Goal: Information Seeking & Learning: Learn about a topic

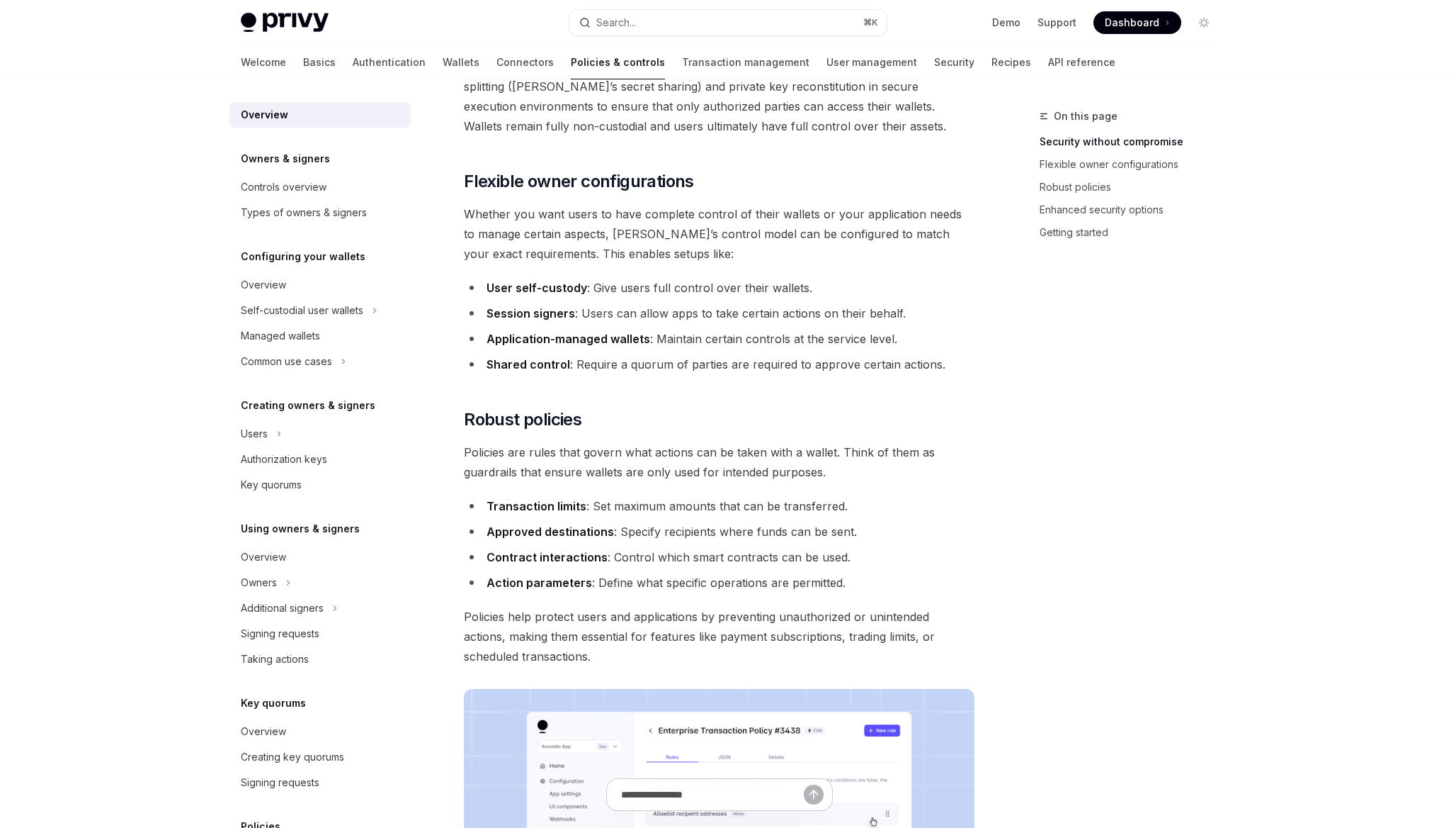
scroll to position [232, 0]
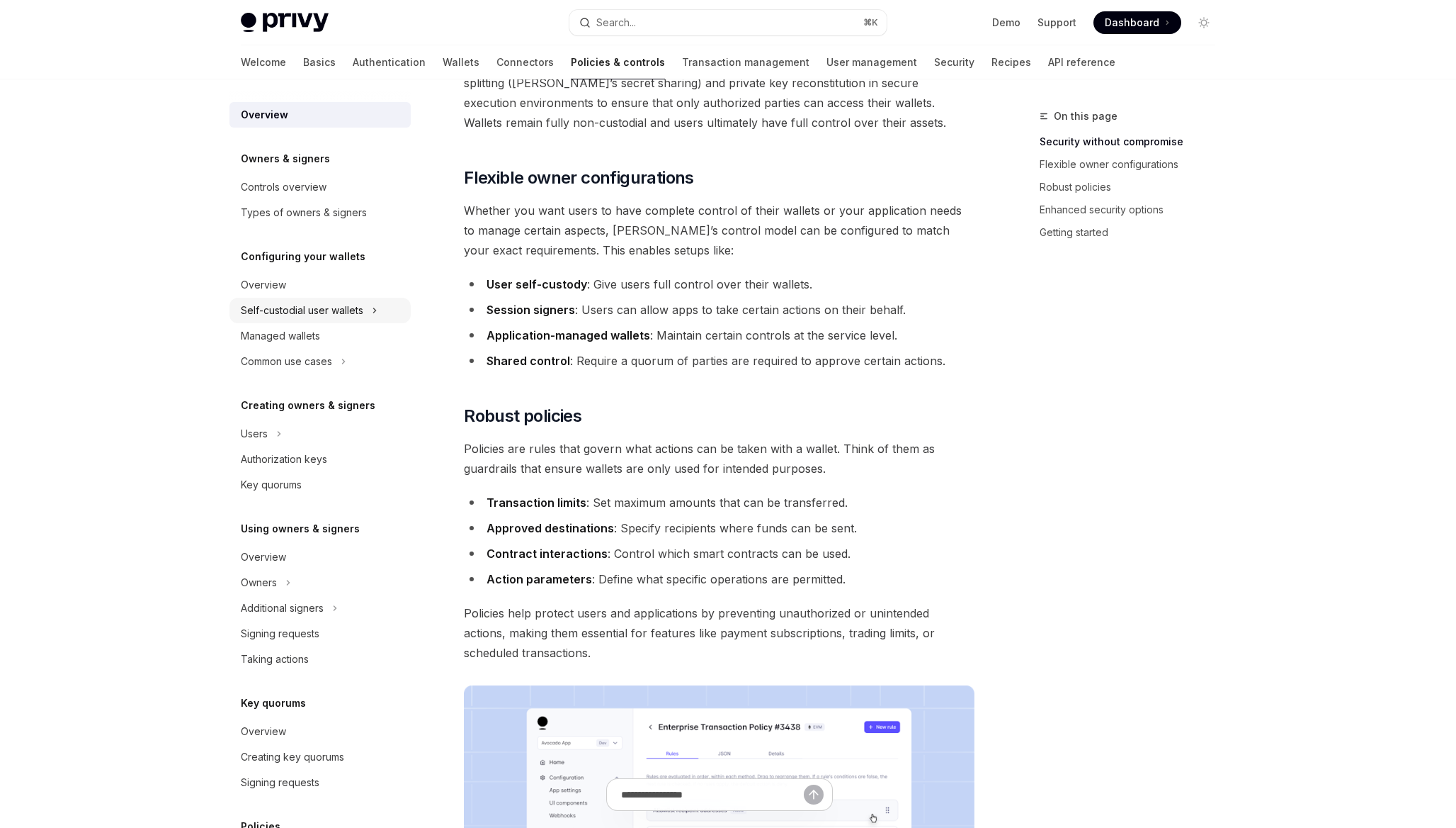
click at [364, 310] on button "Self-custodial user wallets" at bounding box center [320, 310] width 182 height 25
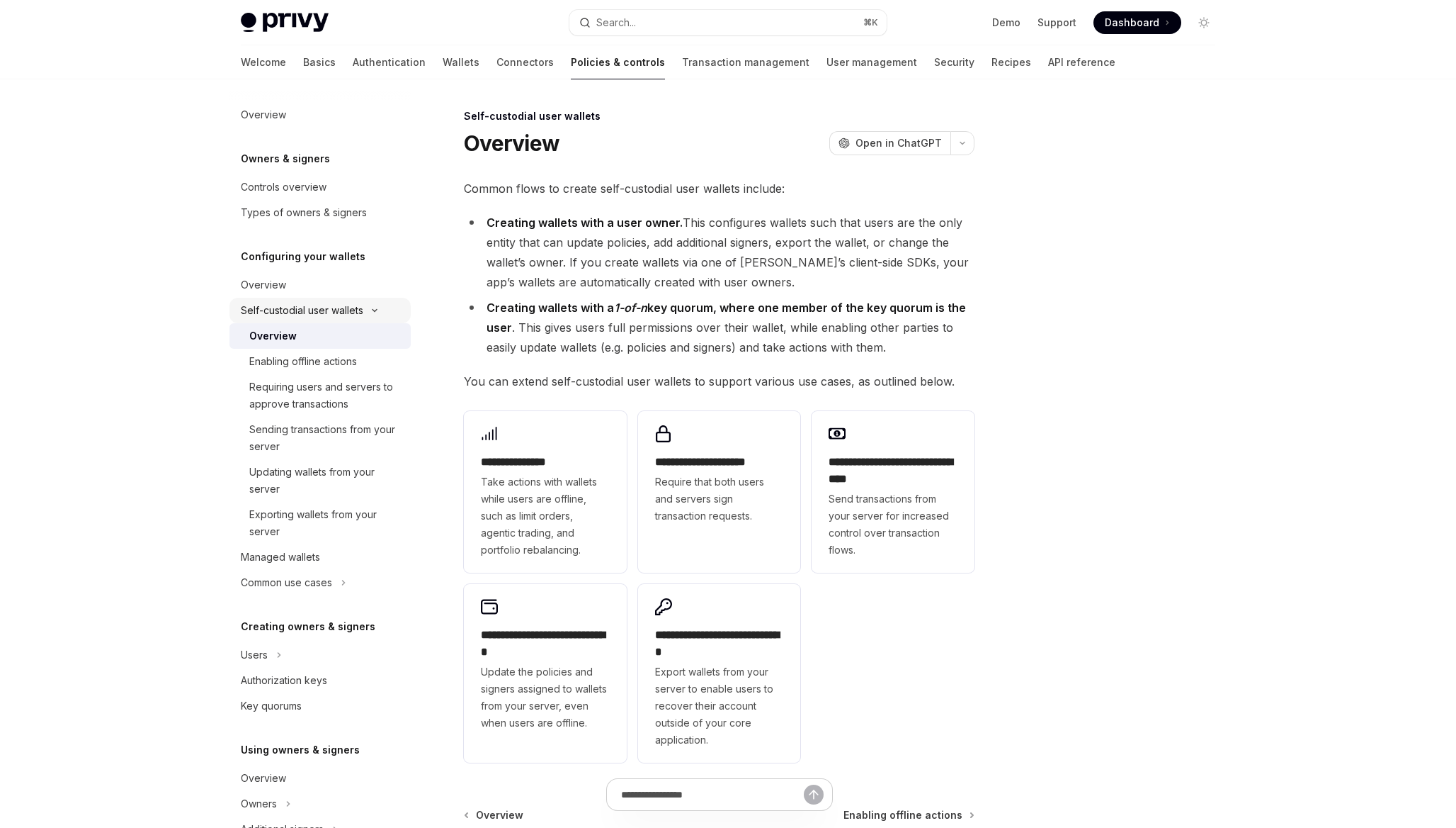
click at [351, 311] on div "Self-custodial user wallets" at bounding box center [302, 311] width 123 height 17
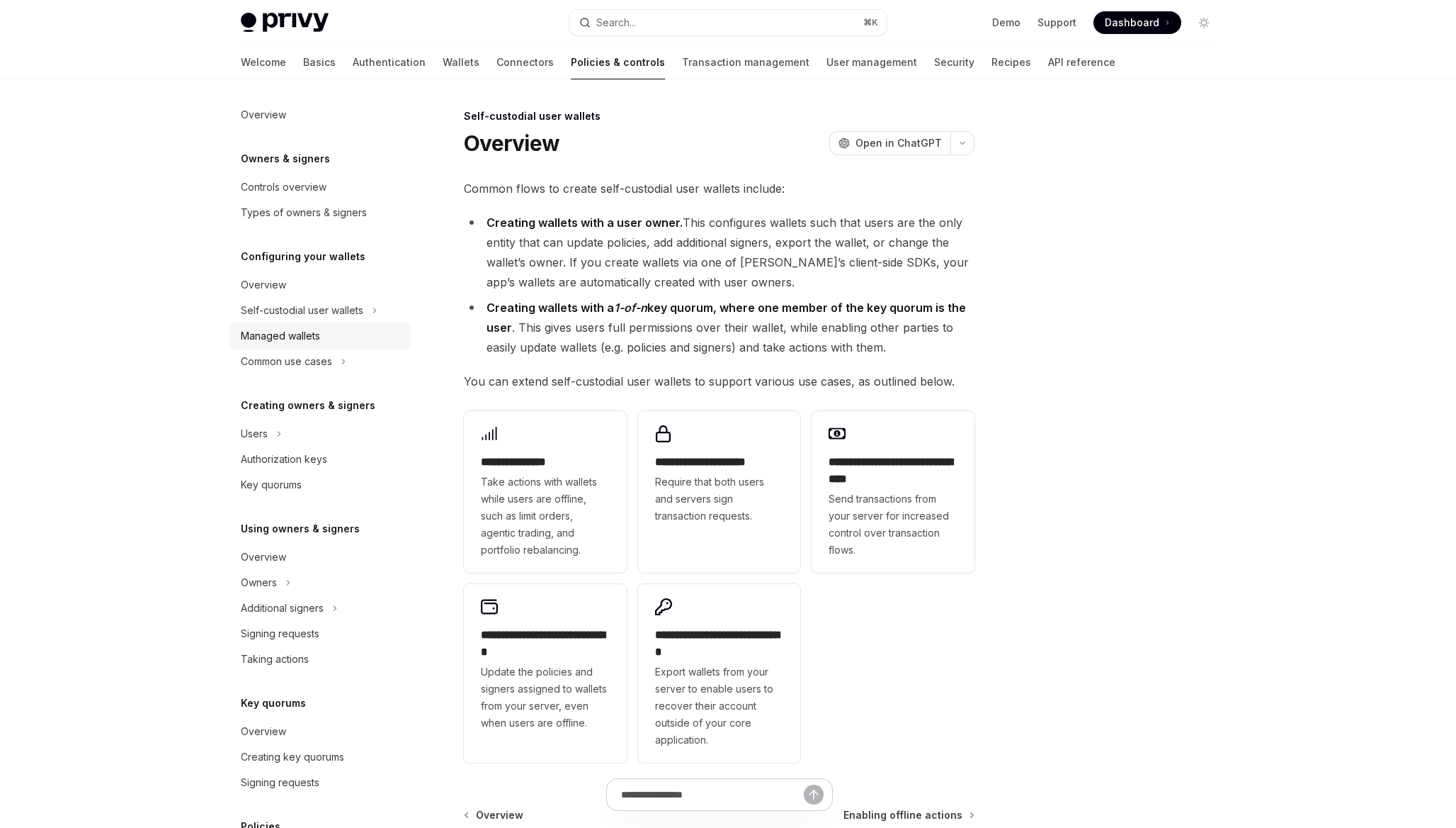
click at [324, 344] on link "Managed wallets" at bounding box center [320, 335] width 182 height 25
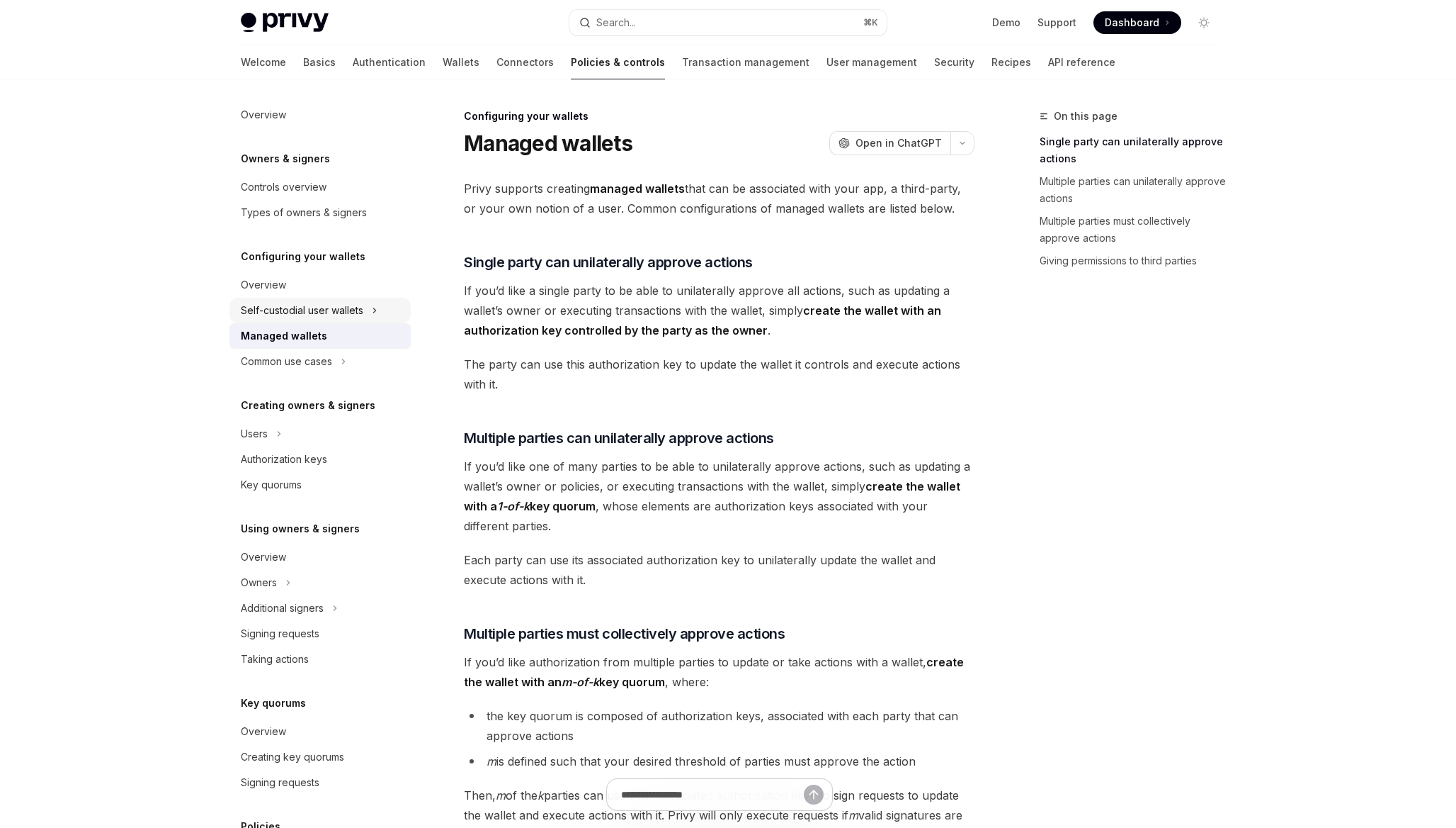
click at [346, 320] on button "Self-custodial user wallets" at bounding box center [320, 310] width 182 height 25
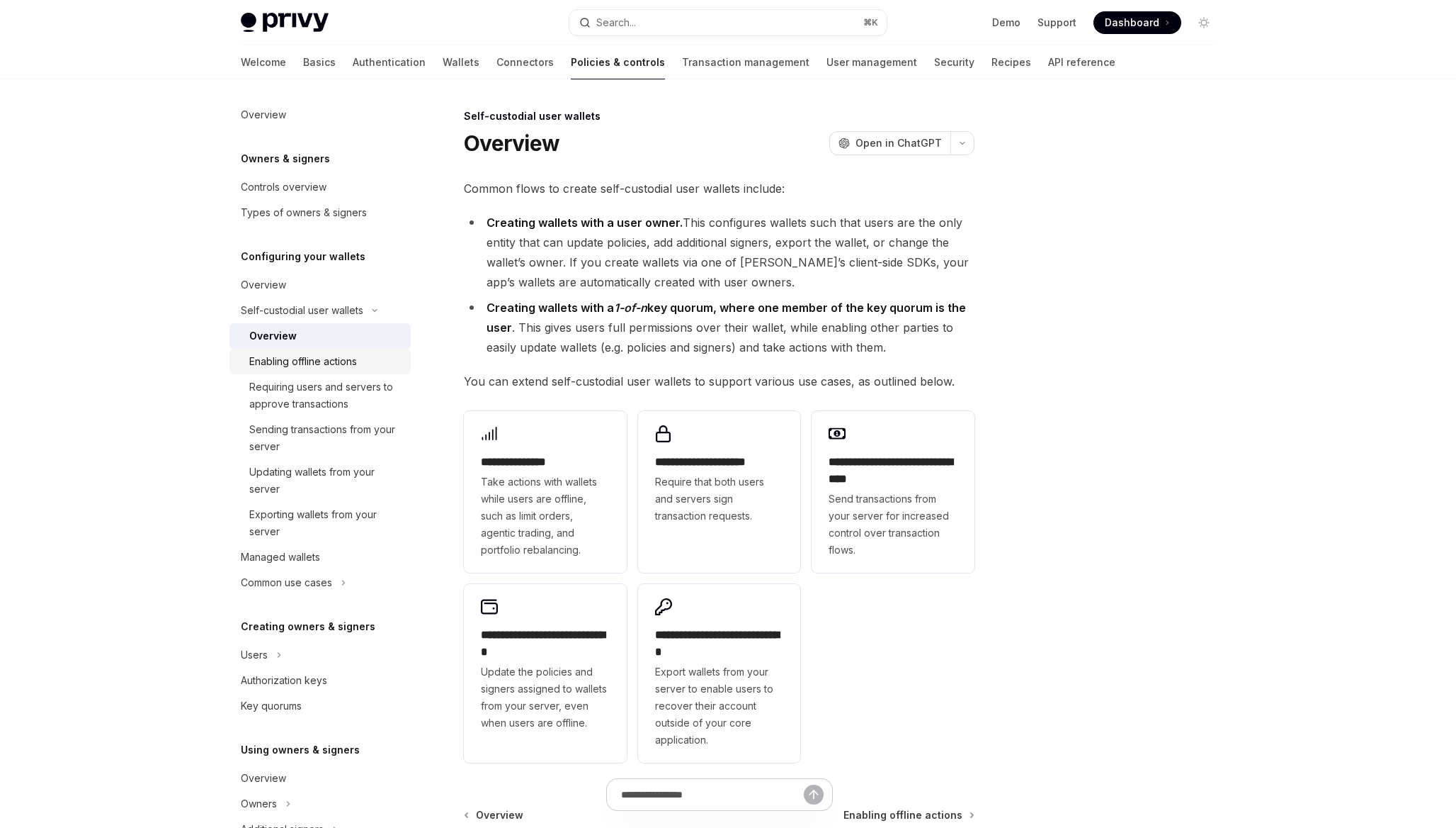
click at [362, 368] on div "Enabling offline actions" at bounding box center [326, 361] width 153 height 17
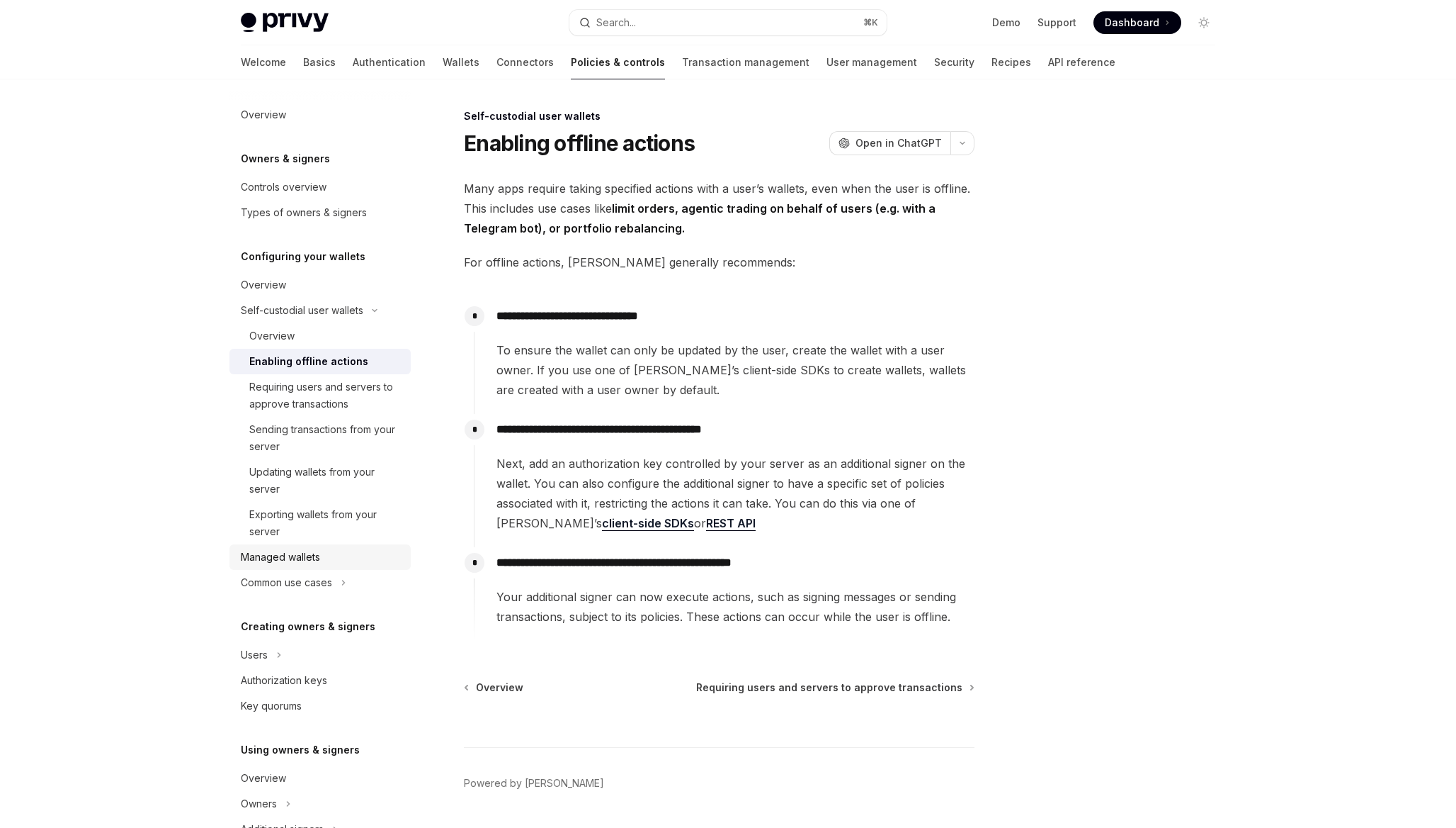
click at [316, 553] on div "Managed wallets" at bounding box center [281, 557] width 79 height 17
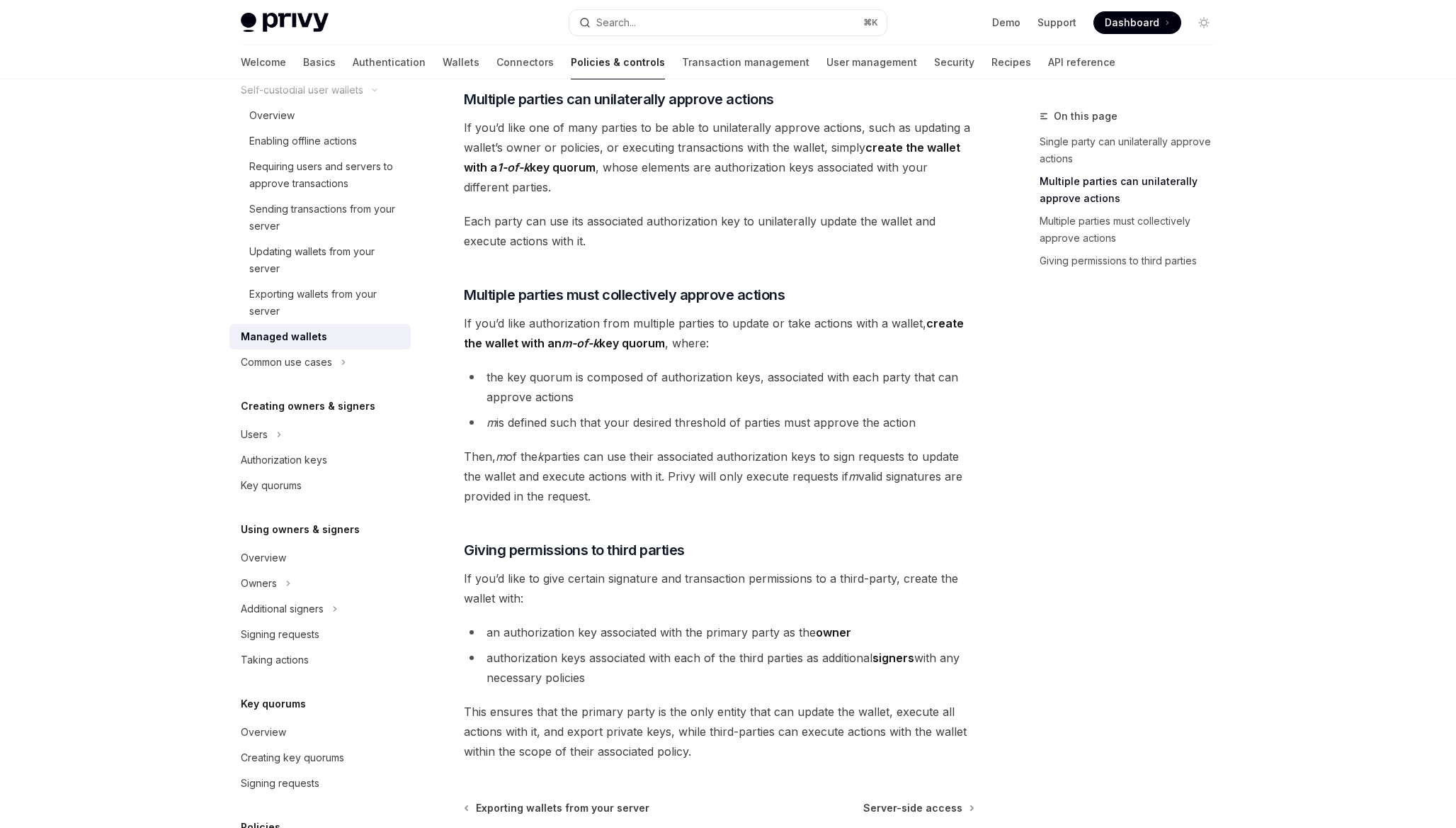
scroll to position [501, 0]
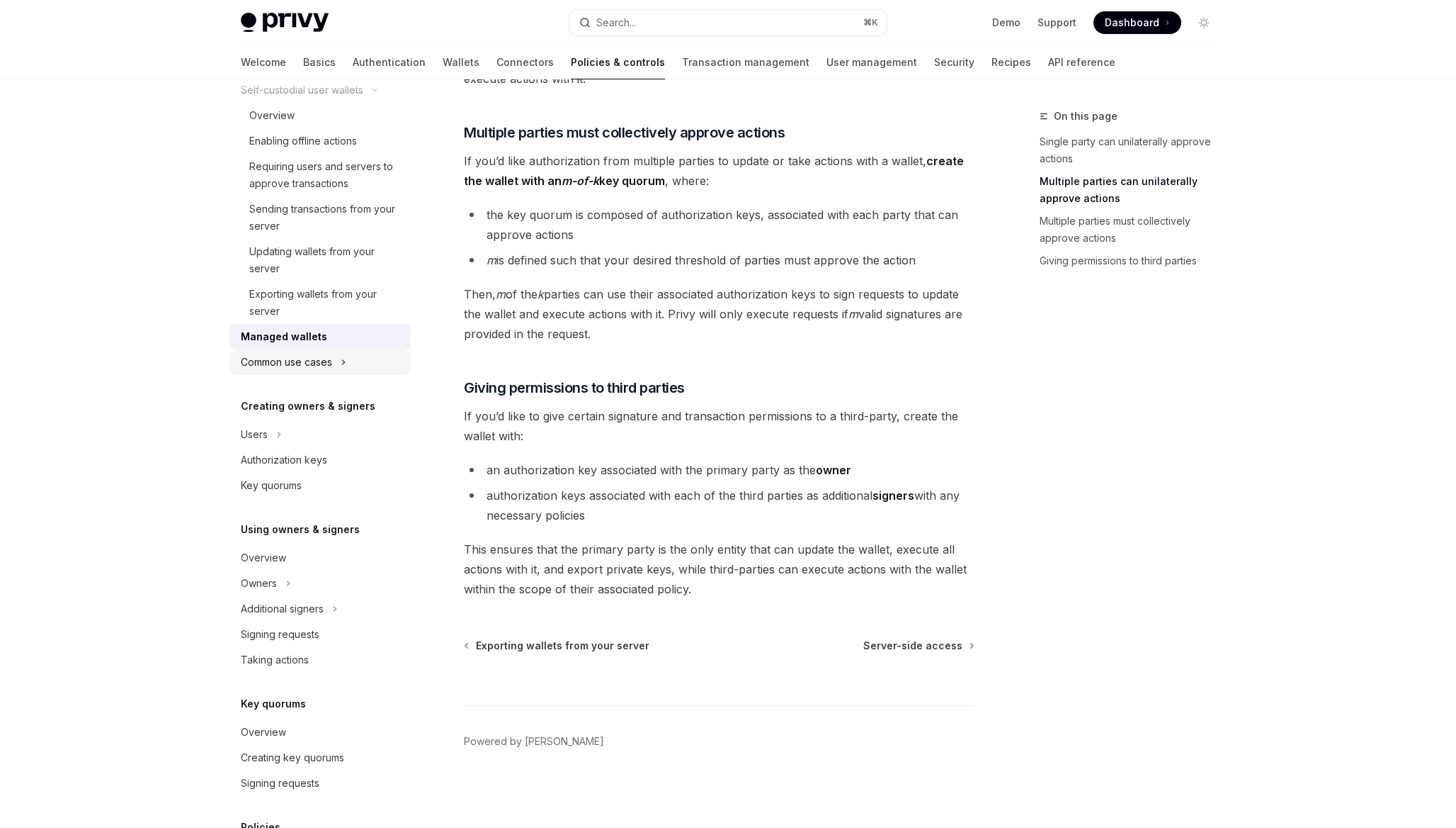
click at [352, 362] on button "Common use cases" at bounding box center [320, 362] width 182 height 25
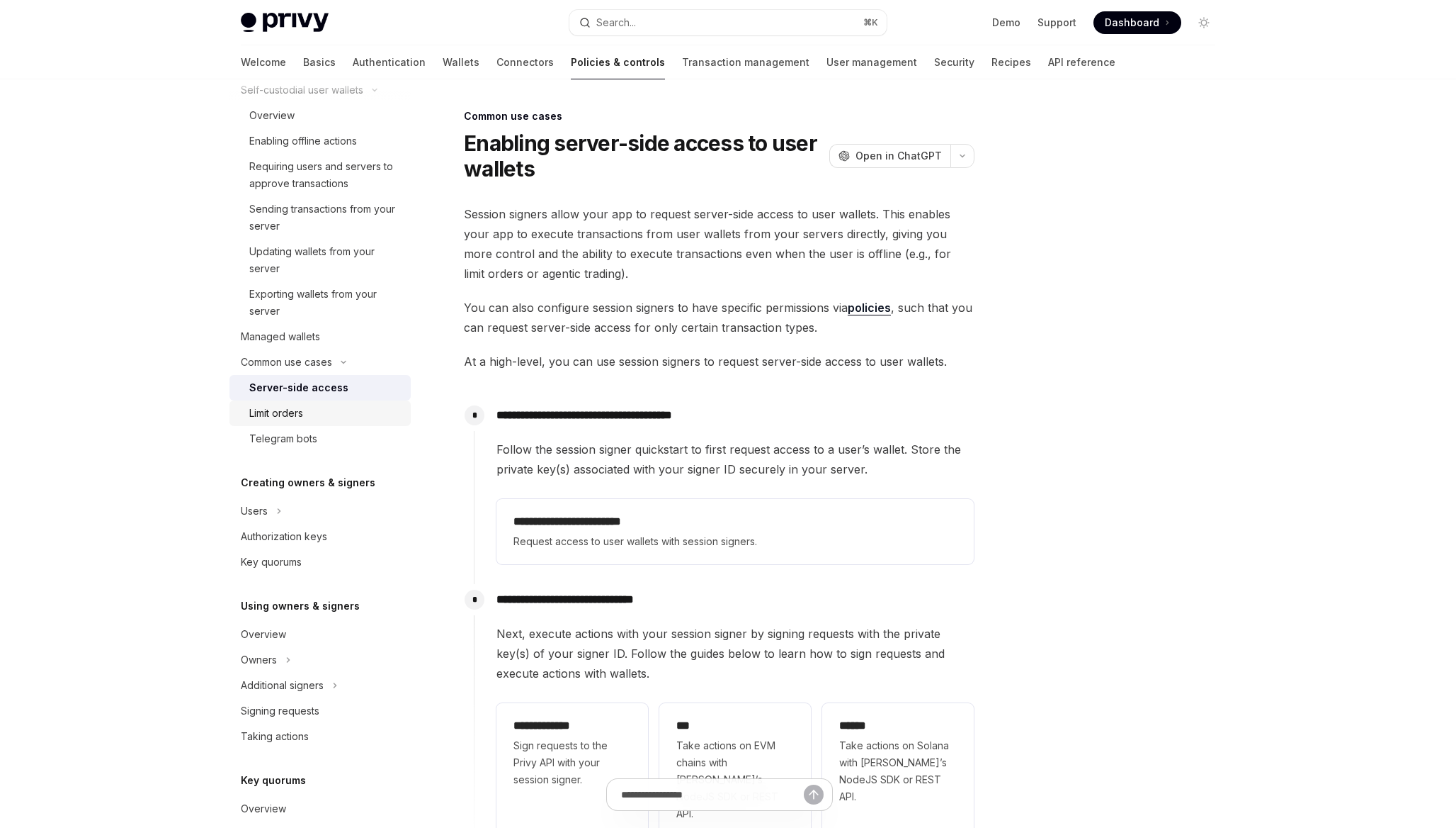
click at [338, 407] on div "Limit orders" at bounding box center [326, 413] width 153 height 17
type textarea "*"
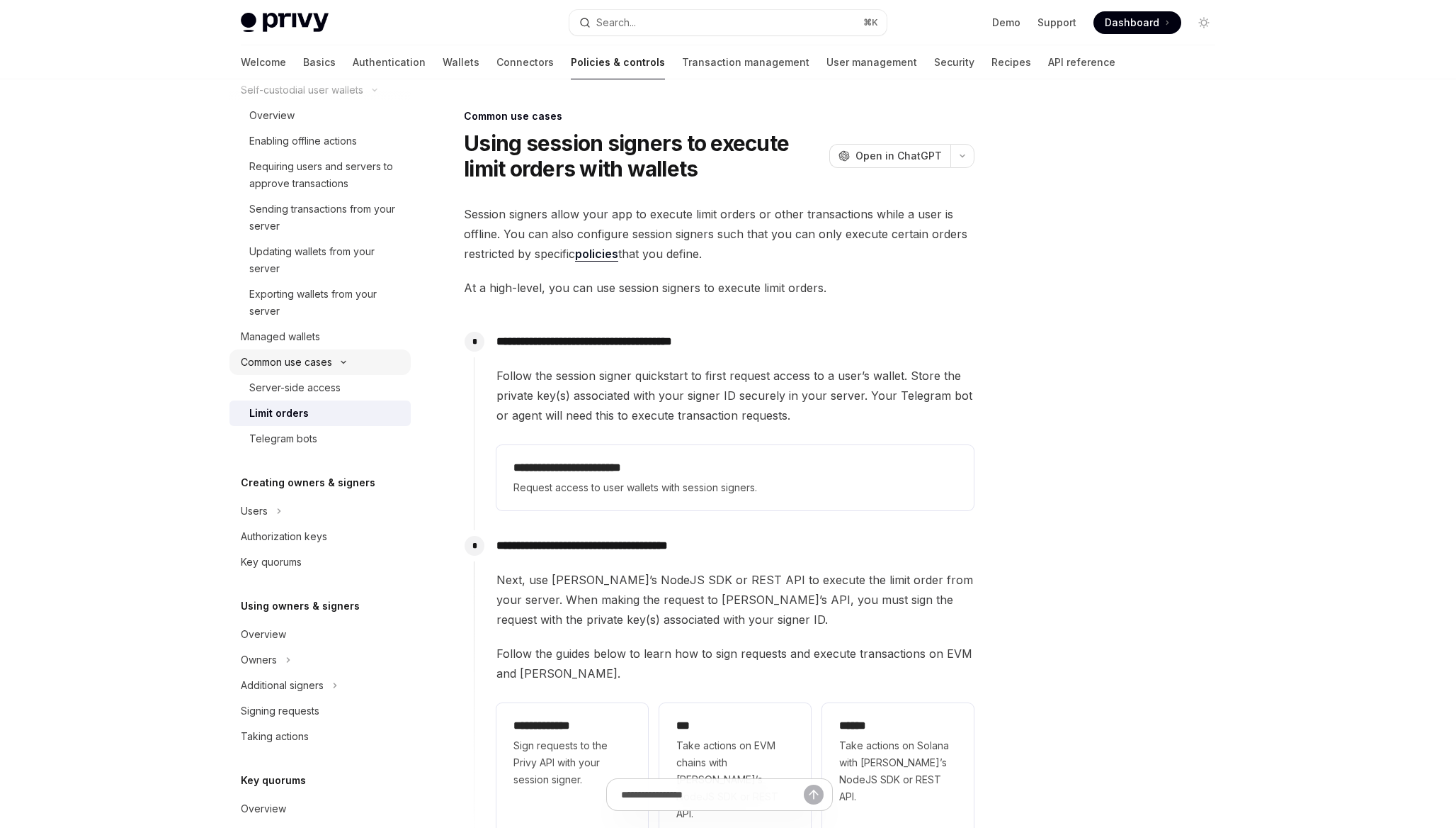
click at [381, 360] on button "Common use cases" at bounding box center [320, 362] width 182 height 25
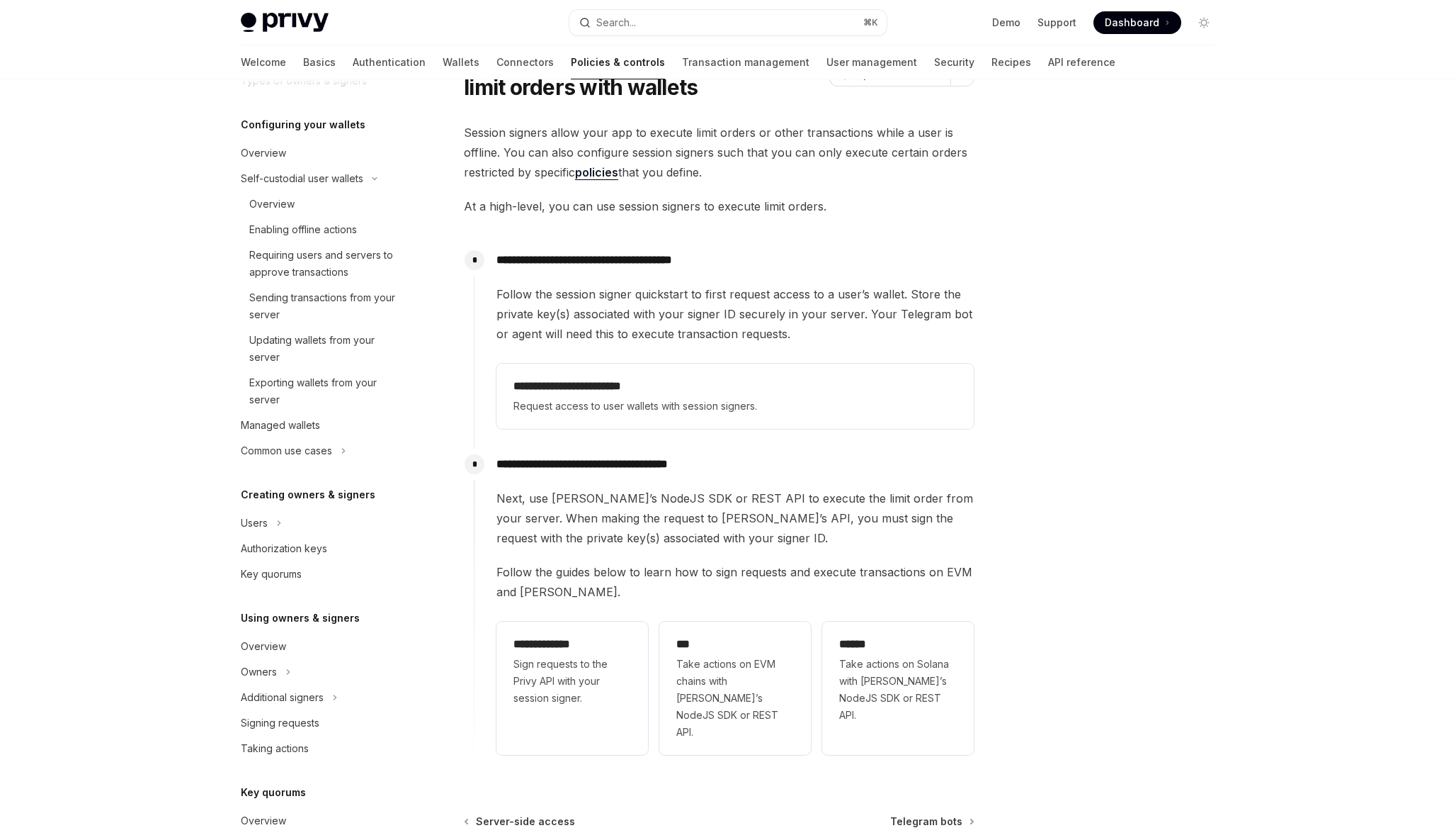
scroll to position [159, 0]
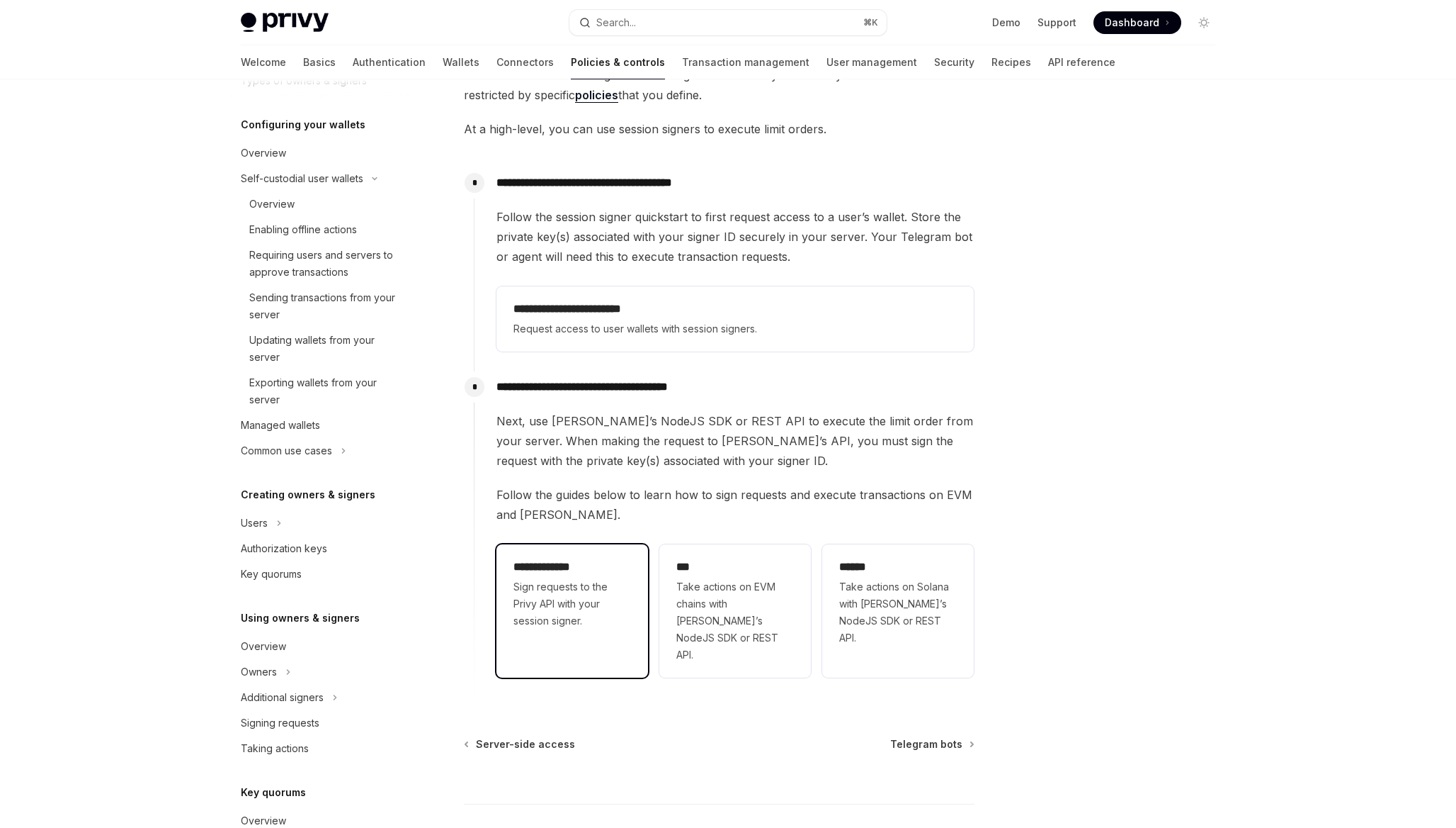
click at [594, 590] on span "Sign requests to the Privy API with your session signer." at bounding box center [572, 604] width 117 height 51
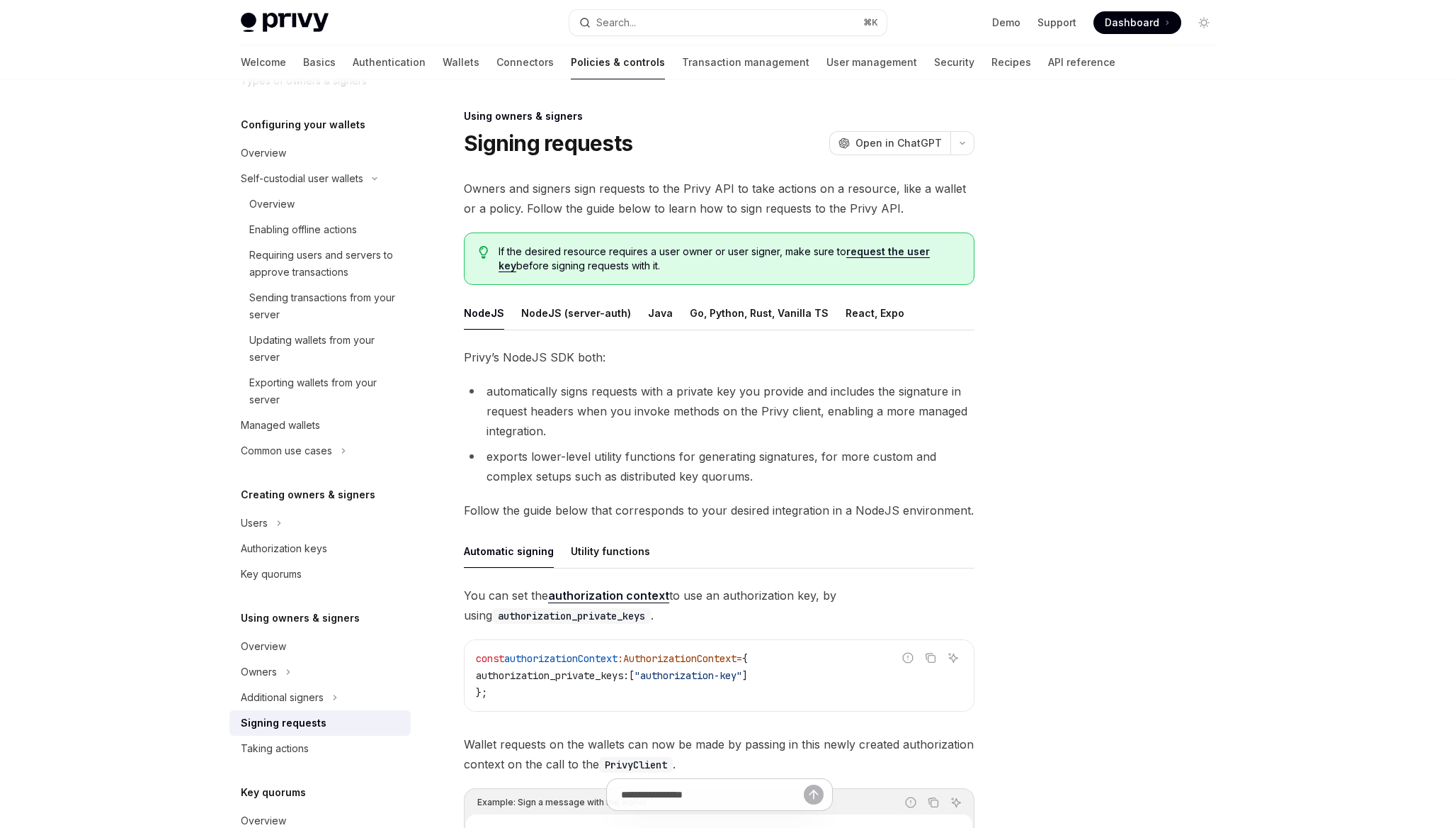
click at [816, 316] on ul "NodeJS NodeJS (server-auth) Java Go, Python, Rust, Vanilla TS React, Expo" at bounding box center [719, 313] width 511 height 34
click at [846, 316] on div "React, Expo" at bounding box center [875, 313] width 59 height 34
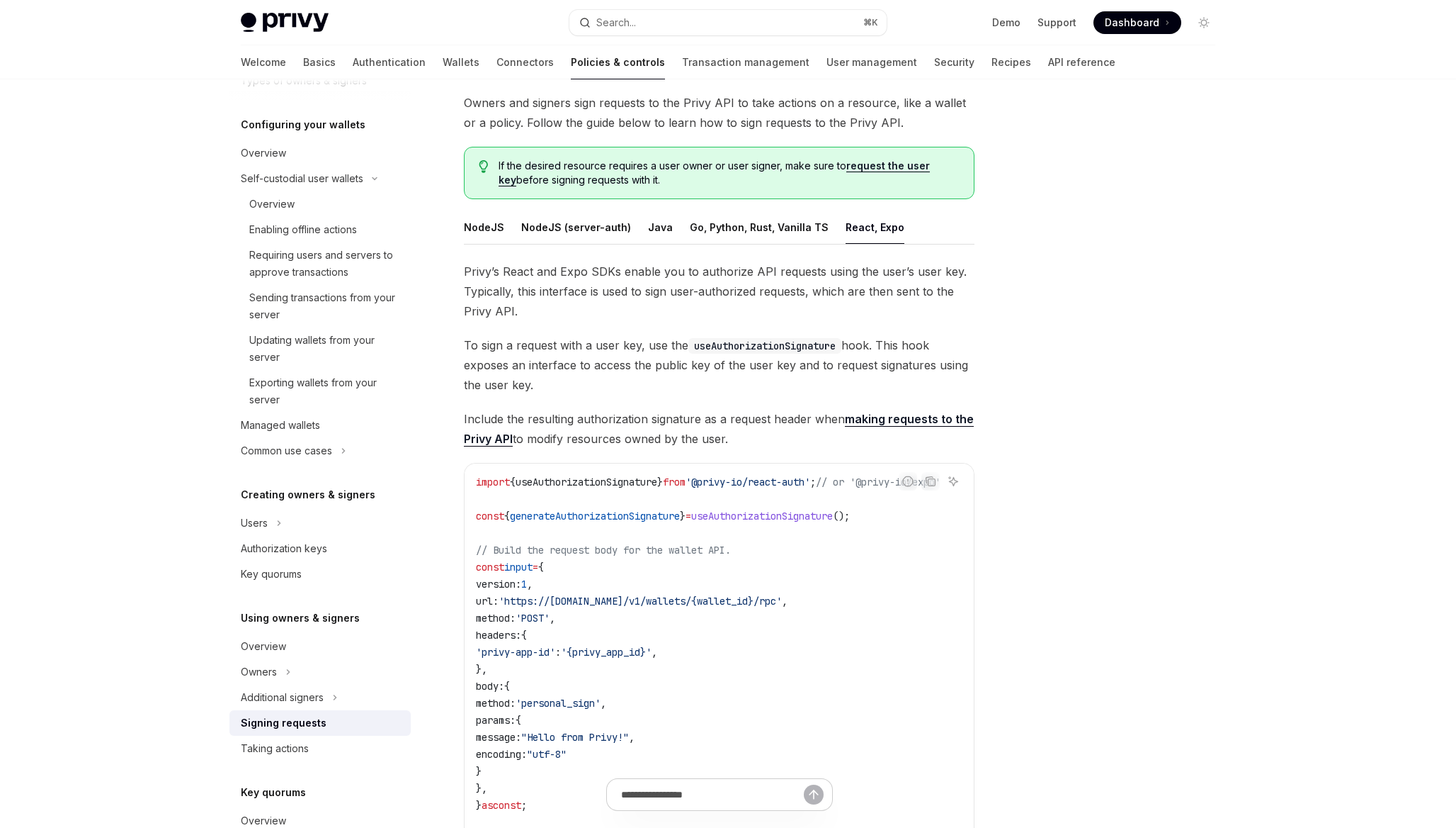
scroll to position [129, 0]
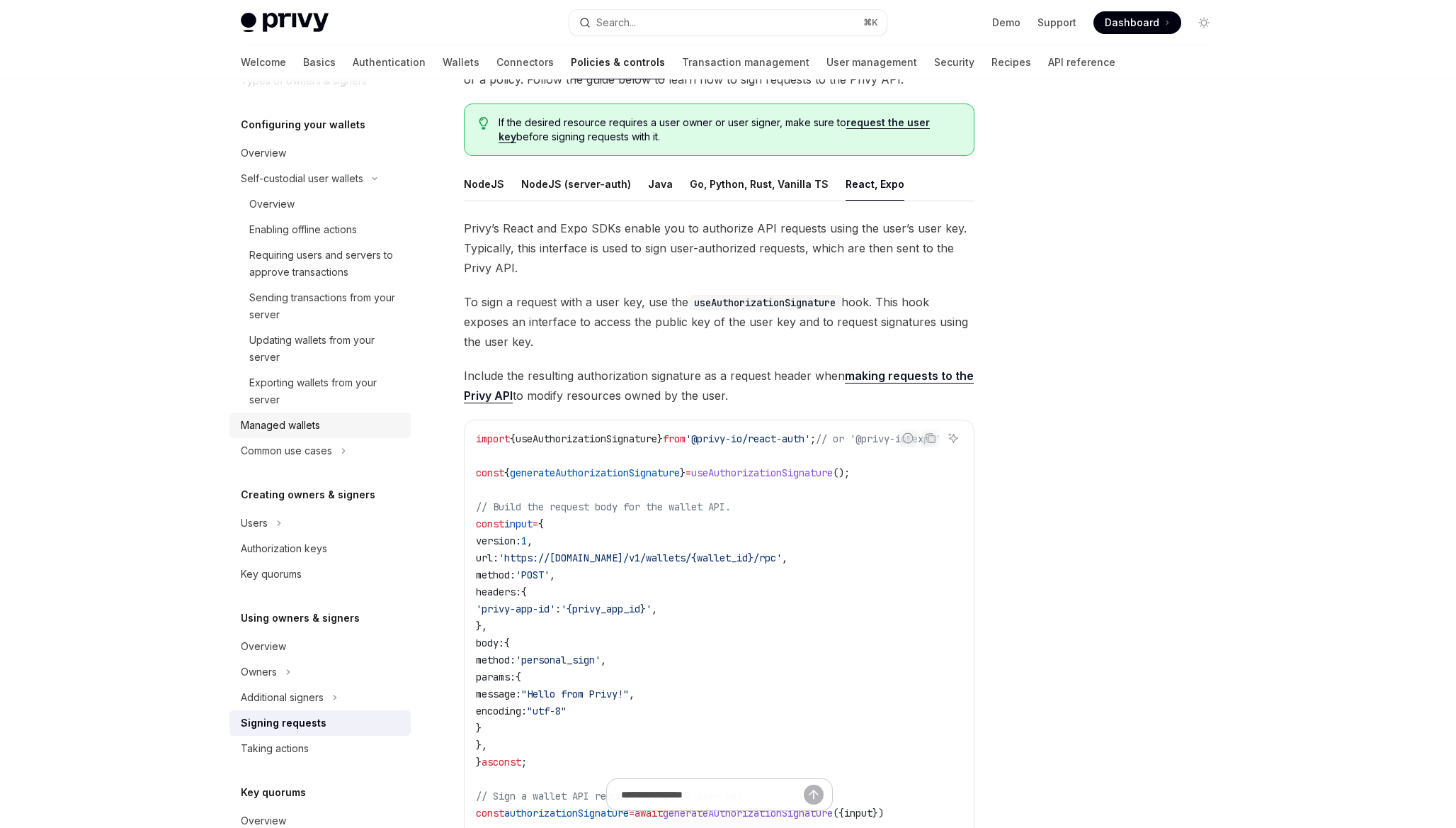
click at [353, 427] on div "Managed wallets" at bounding box center [322, 425] width 162 height 17
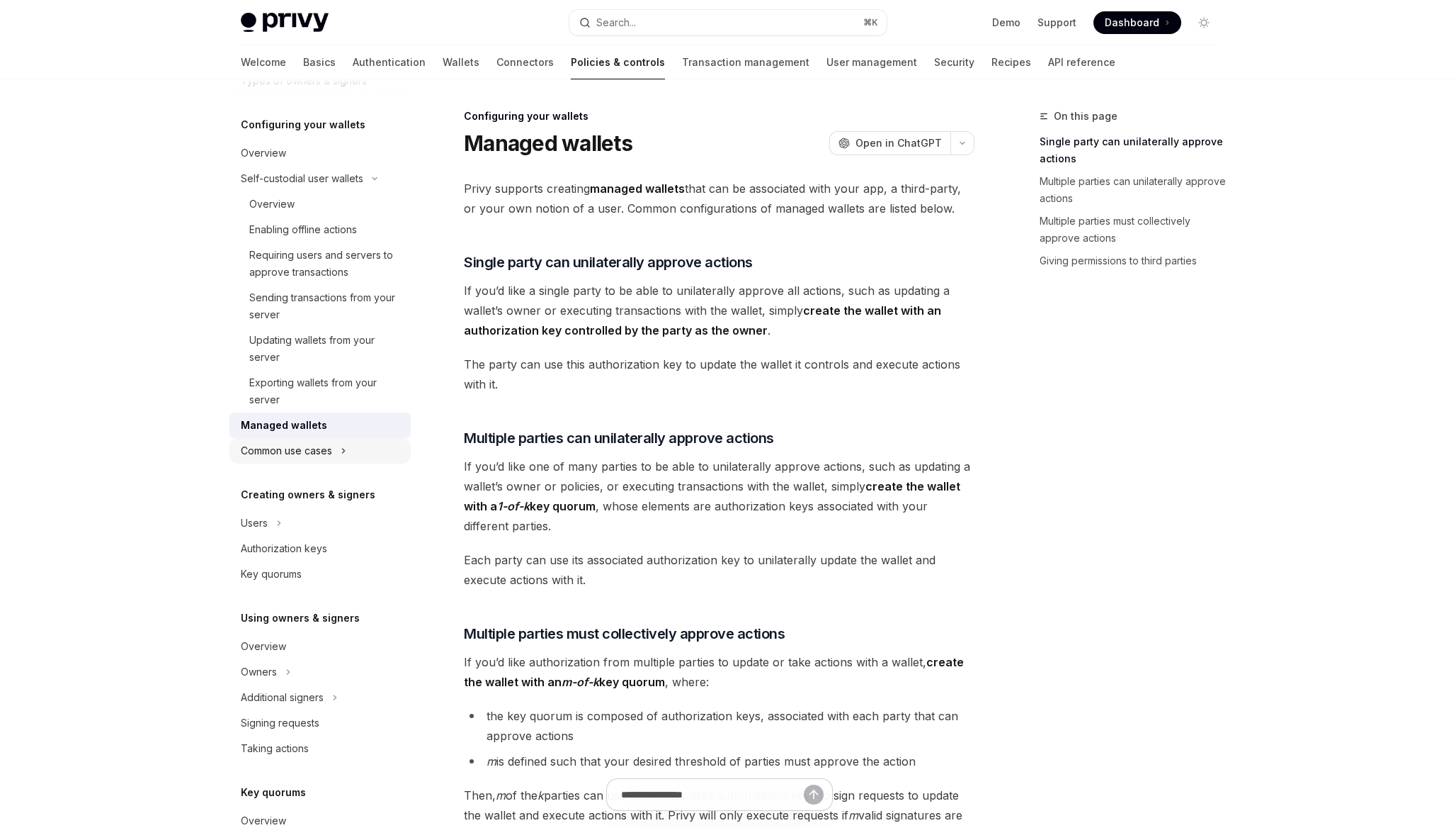
click at [336, 442] on button "Common use cases" at bounding box center [320, 450] width 182 height 25
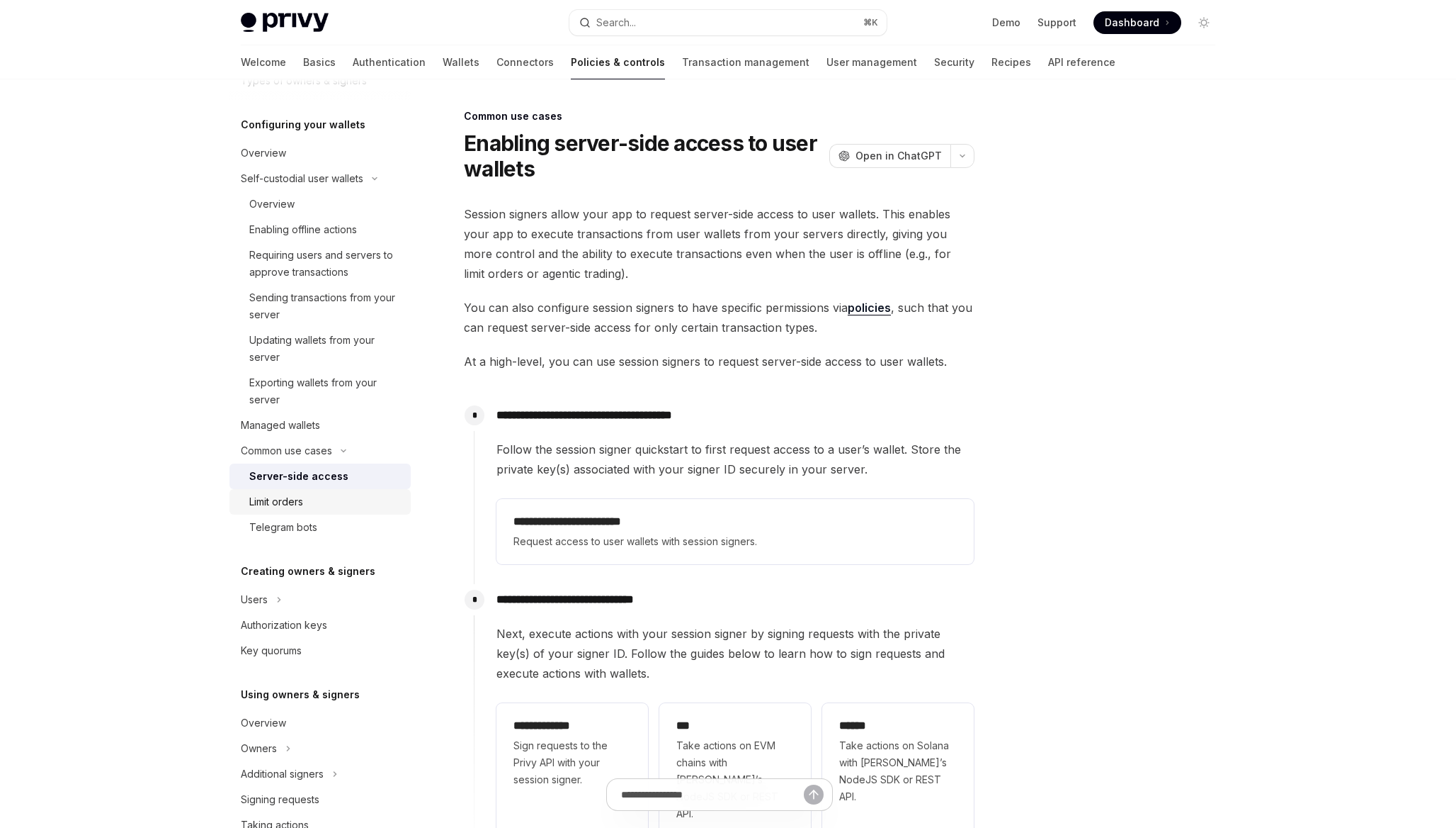
click at [323, 493] on div "Limit orders" at bounding box center [326, 501] width 153 height 17
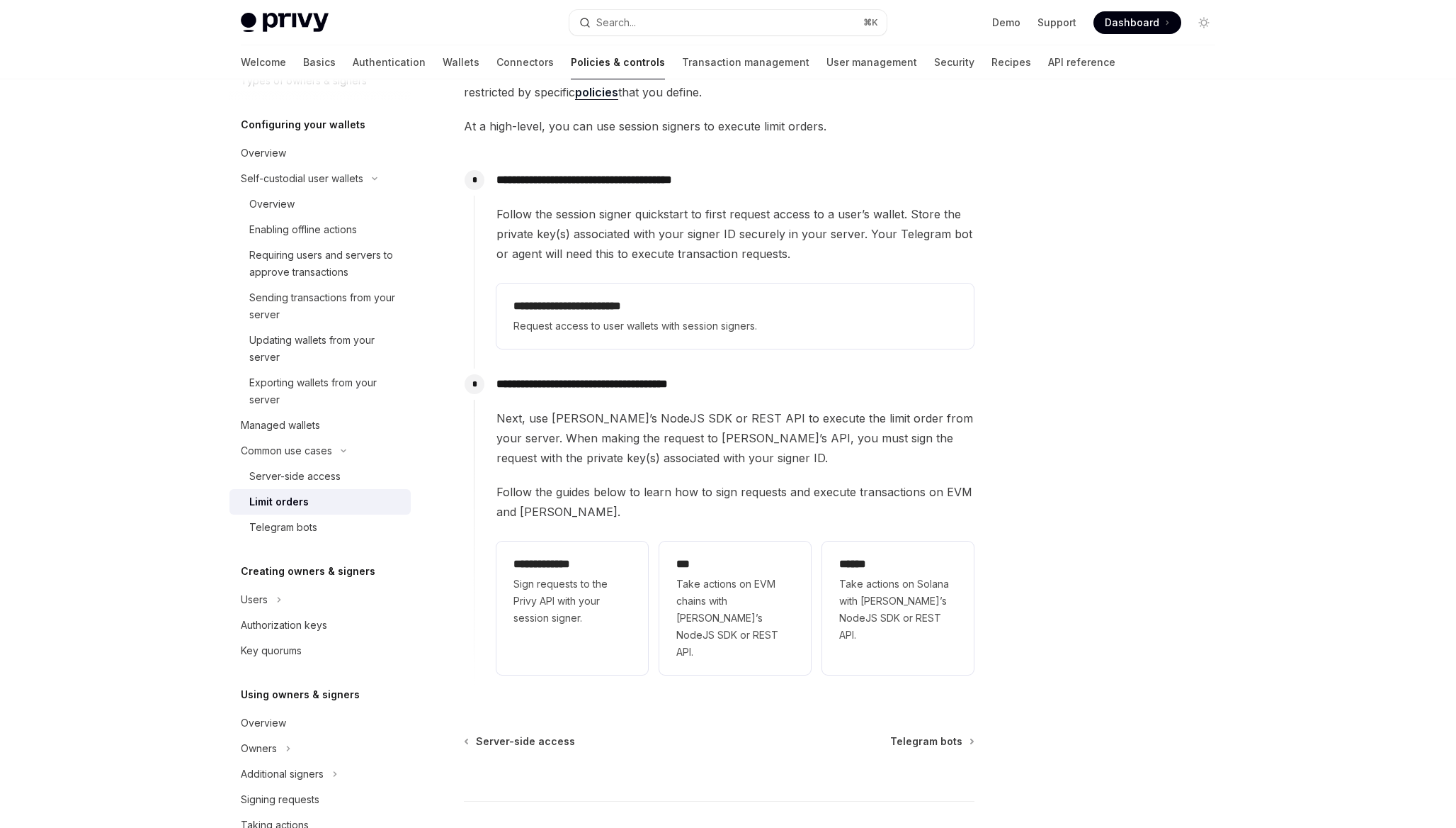
scroll to position [240, 0]
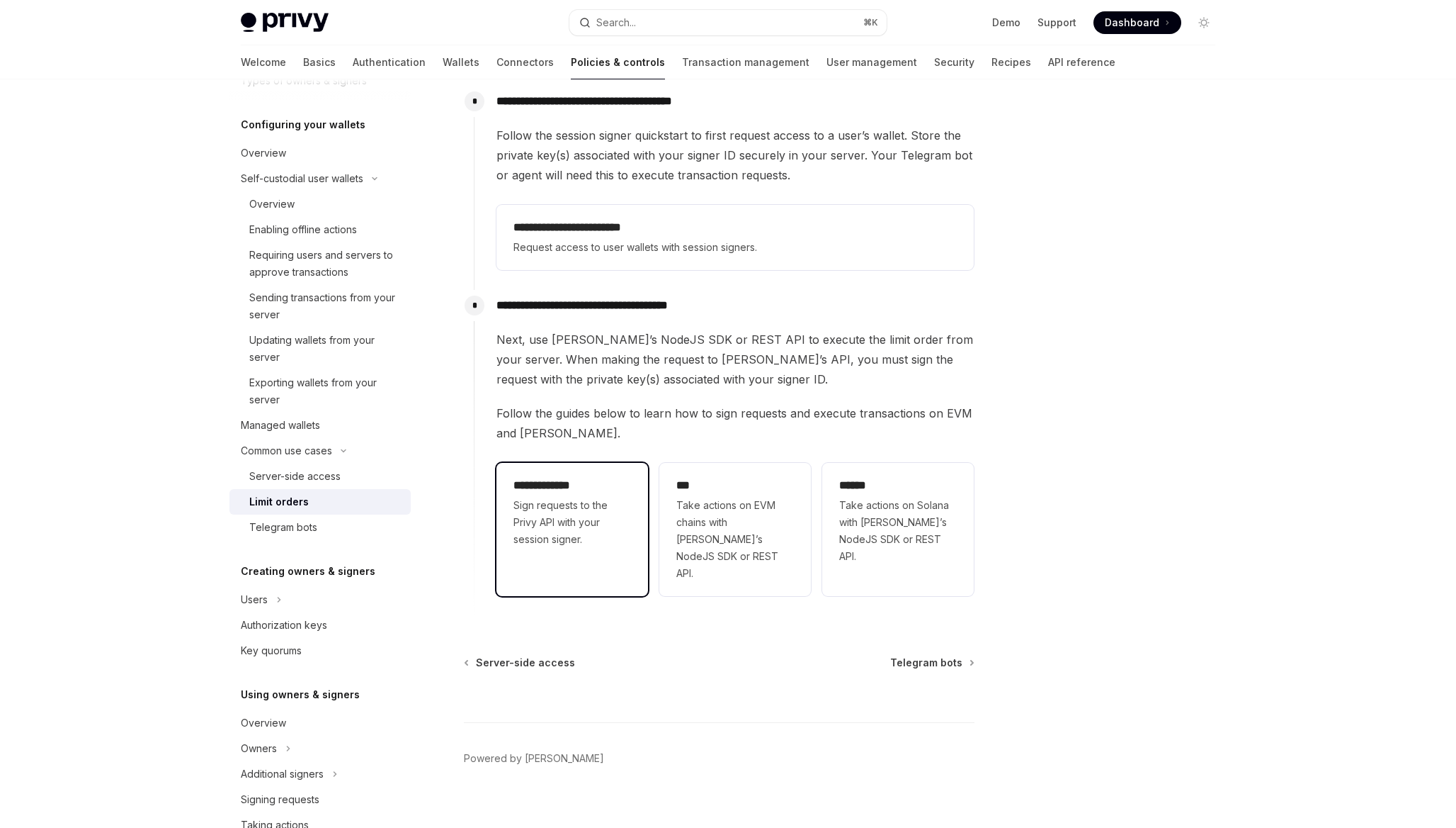
click at [588, 496] on div "**********" at bounding box center [572, 512] width 117 height 71
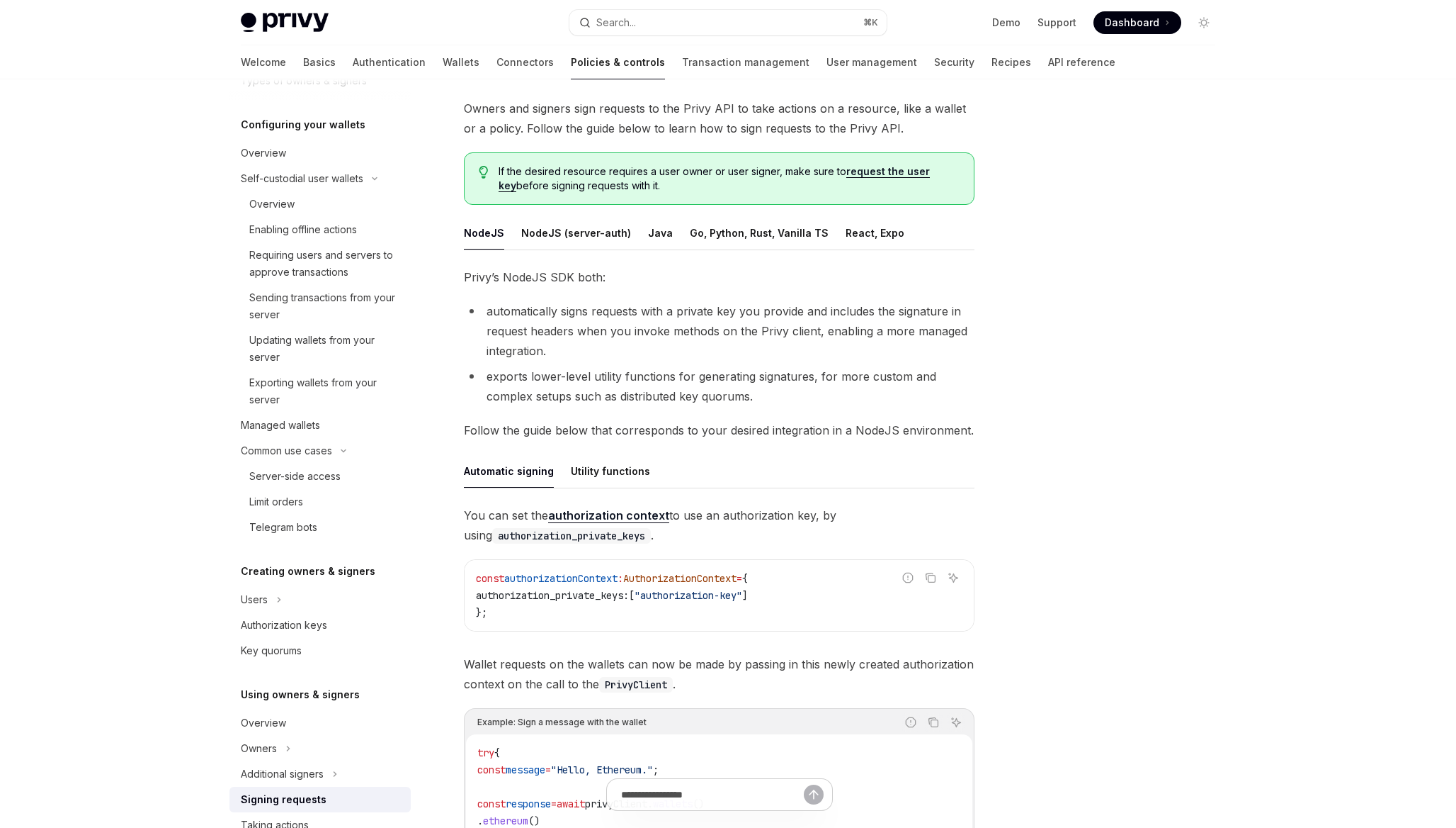
scroll to position [69, 0]
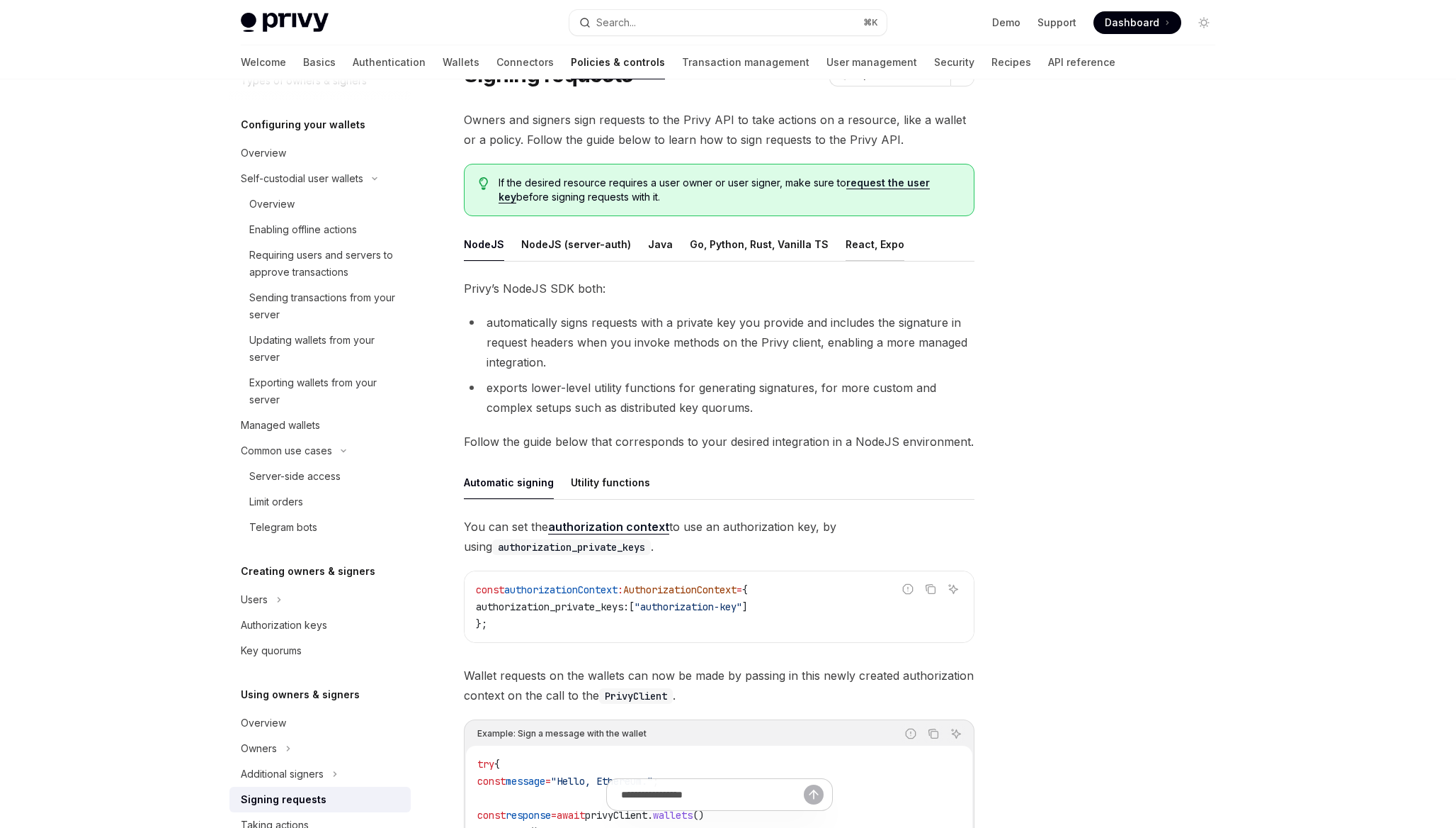
click at [846, 243] on div "React, Expo" at bounding box center [875, 244] width 59 height 34
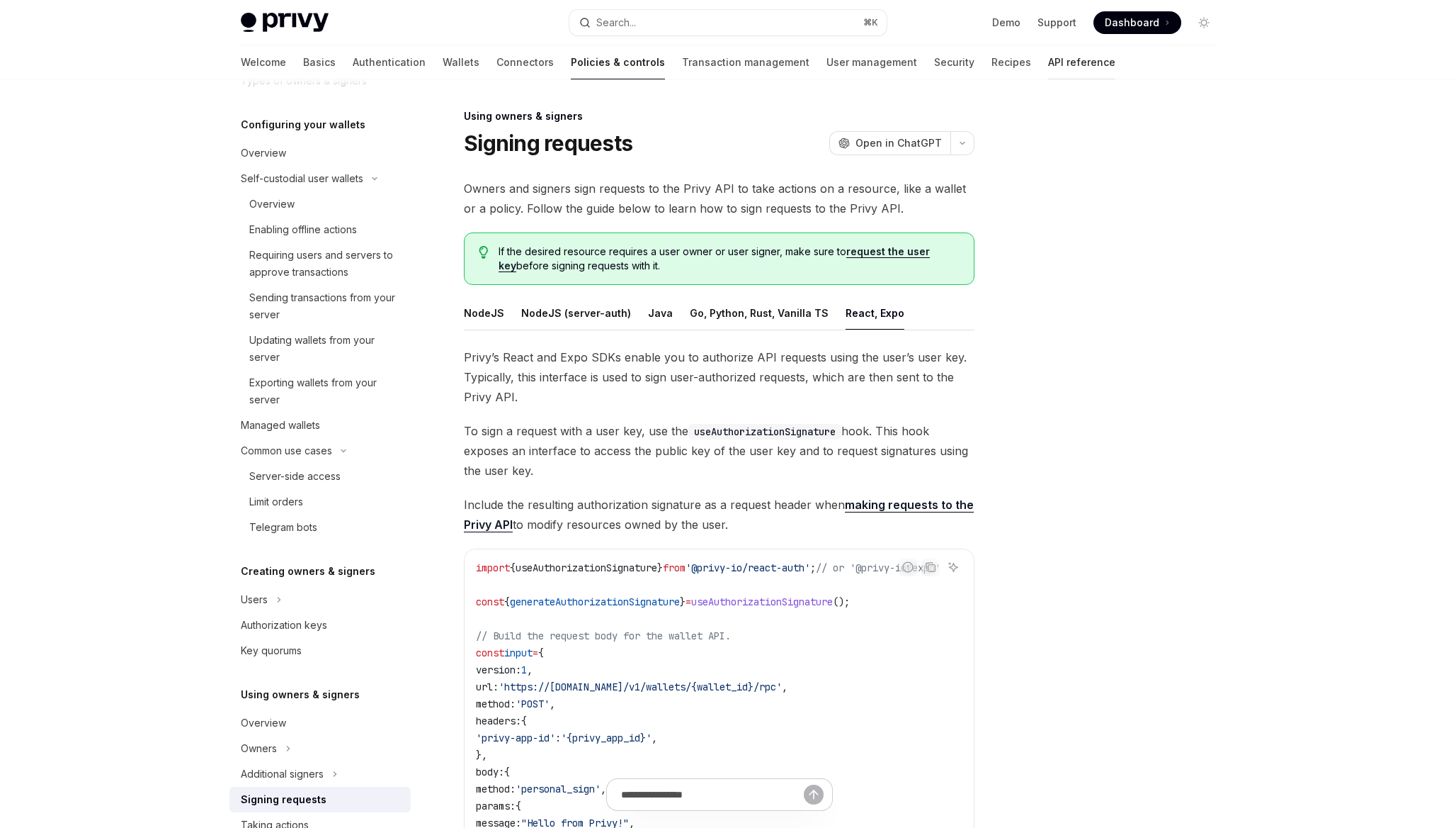
click at [1048, 60] on link "API reference" at bounding box center [1082, 62] width 67 height 34
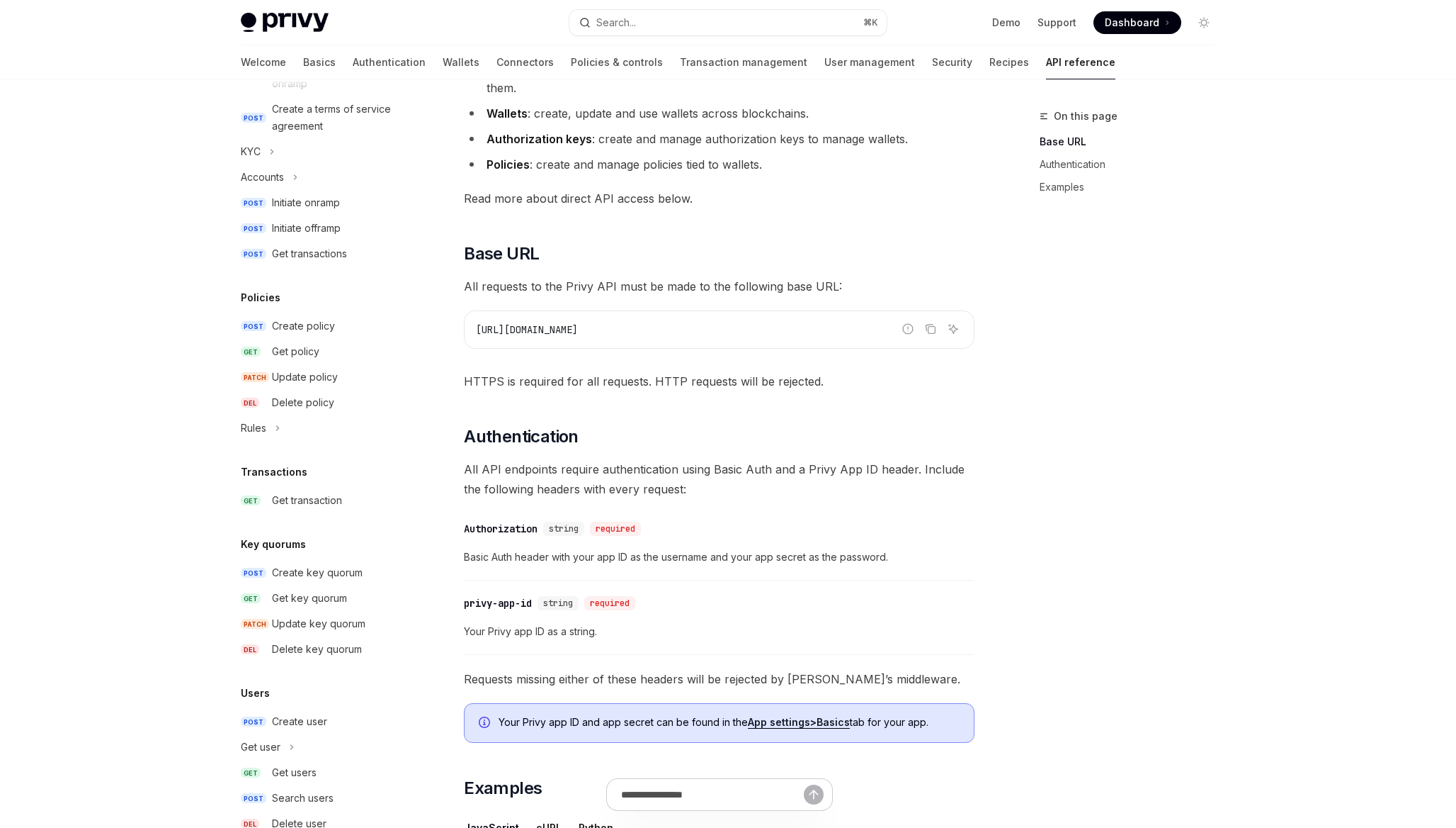
scroll to position [662, 0]
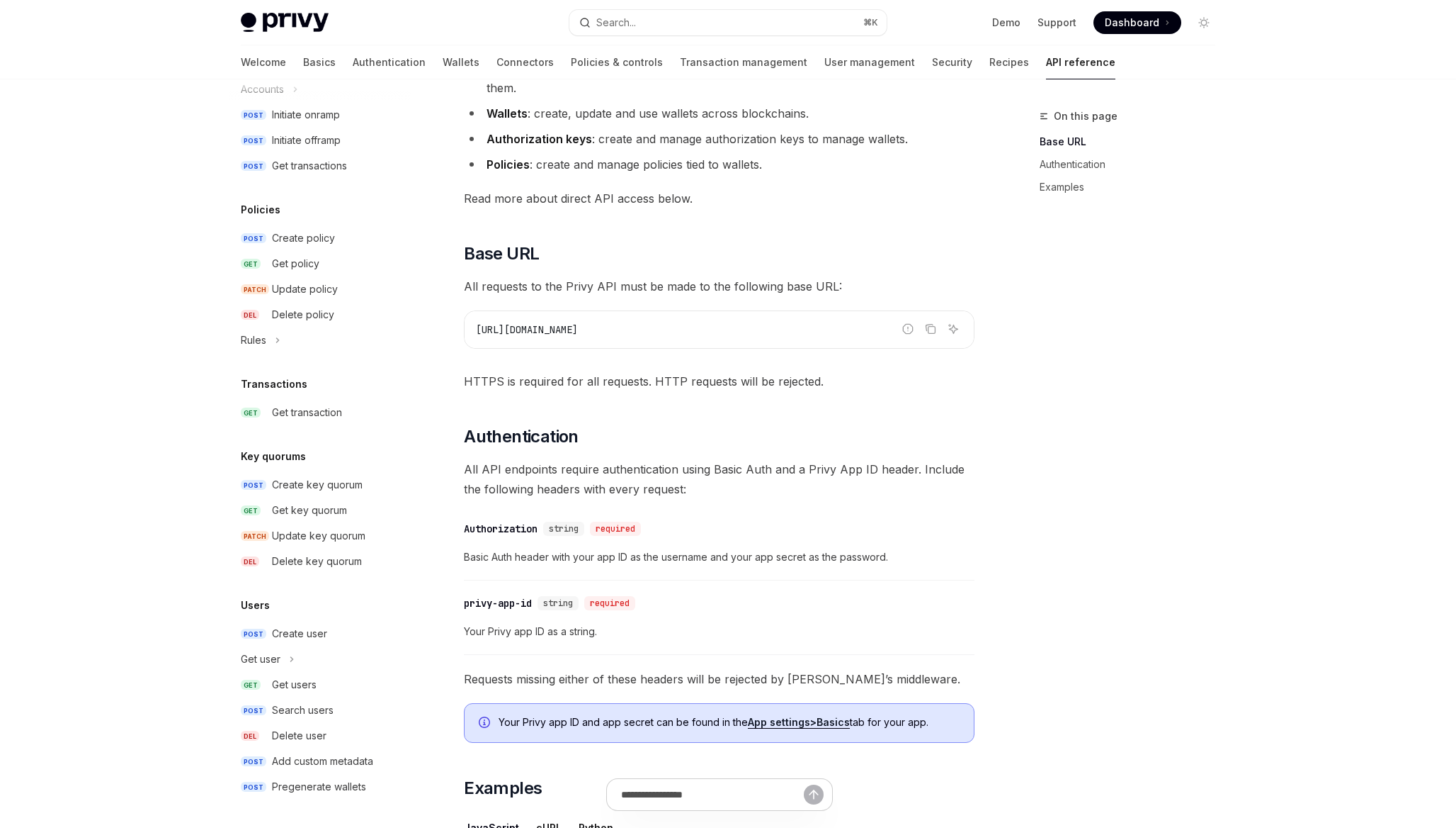
type textarea "*"
